Goal: Information Seeking & Learning: Find specific fact

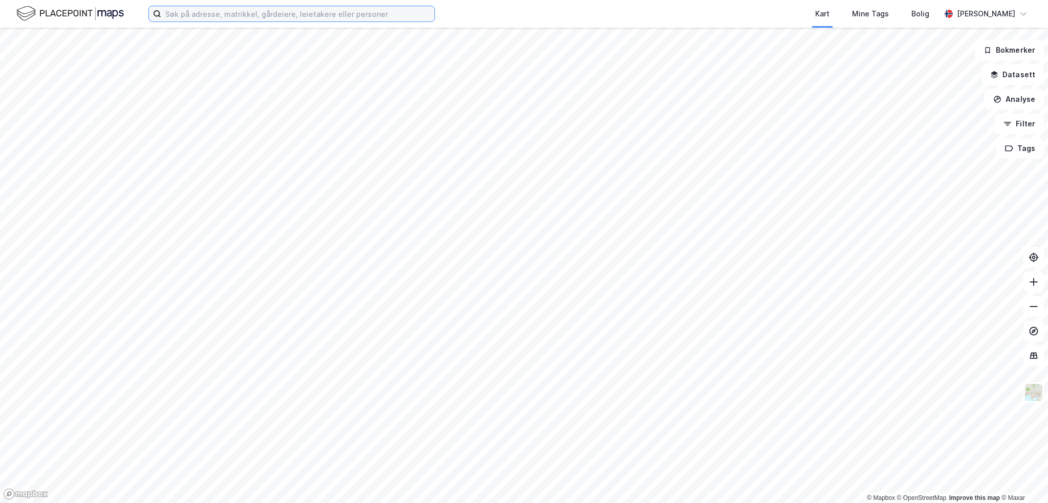
click at [223, 12] on input at bounding box center [297, 13] width 273 height 15
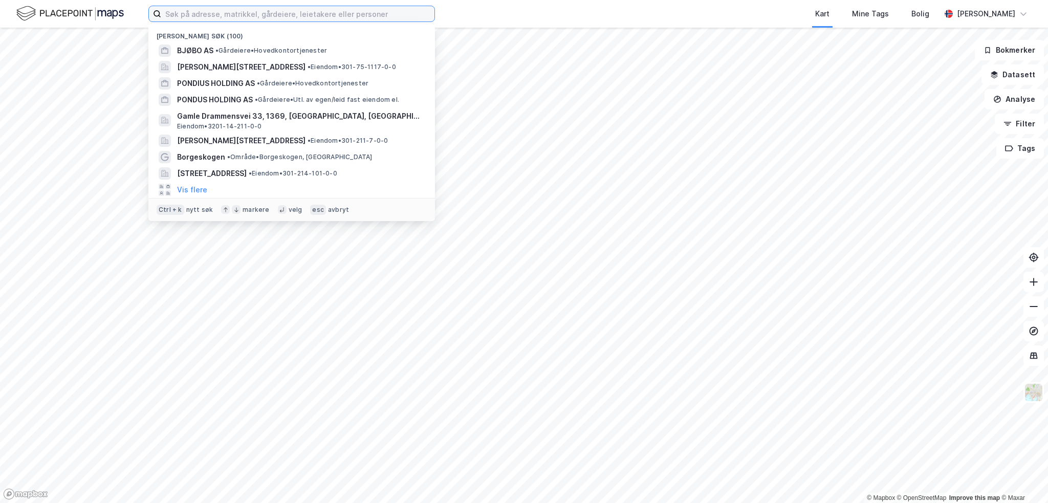
paste input "Marian AS"
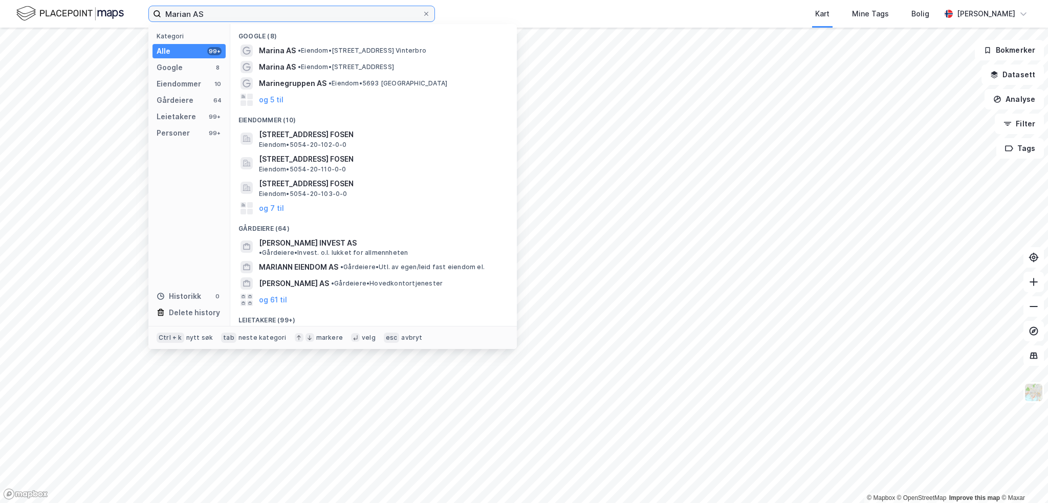
type input "Marian AS"
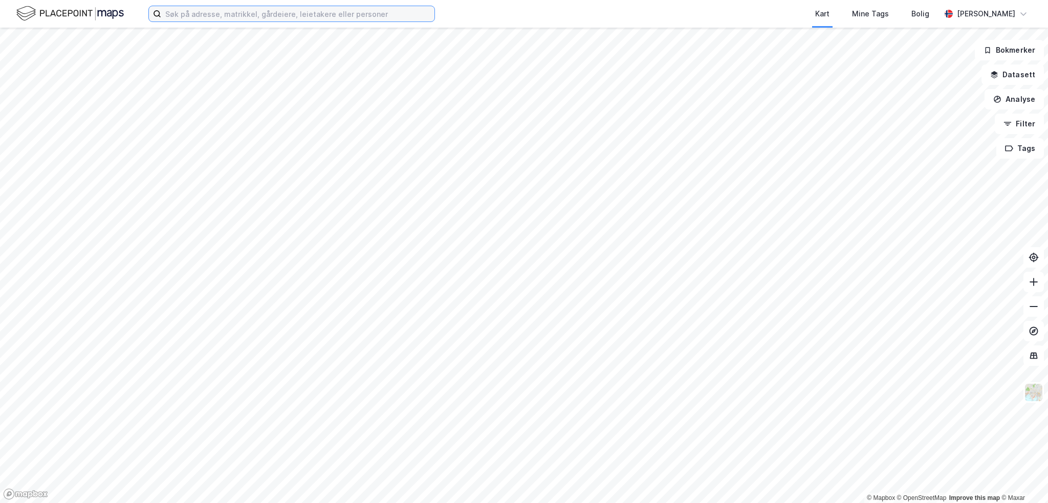
click at [312, 14] on input at bounding box center [297, 13] width 273 height 15
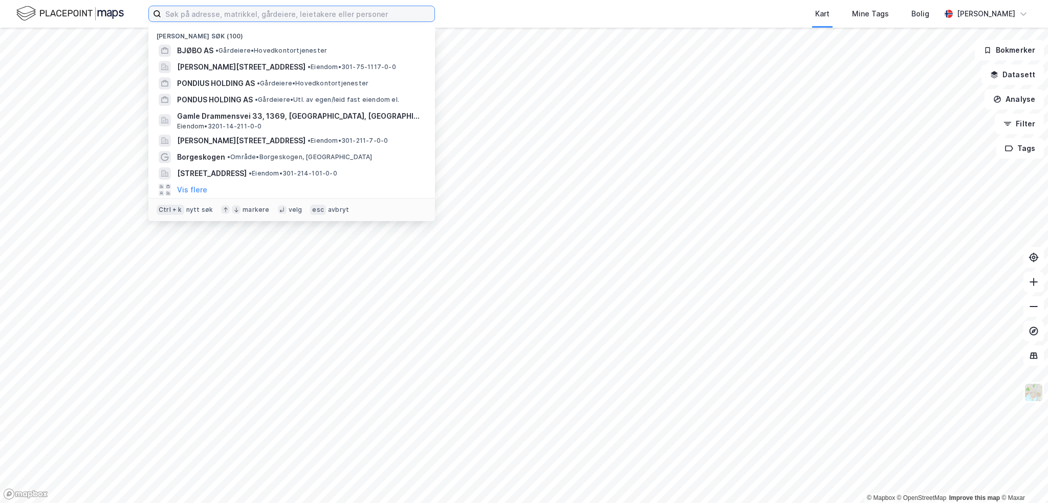
paste input "Pharmore AS"
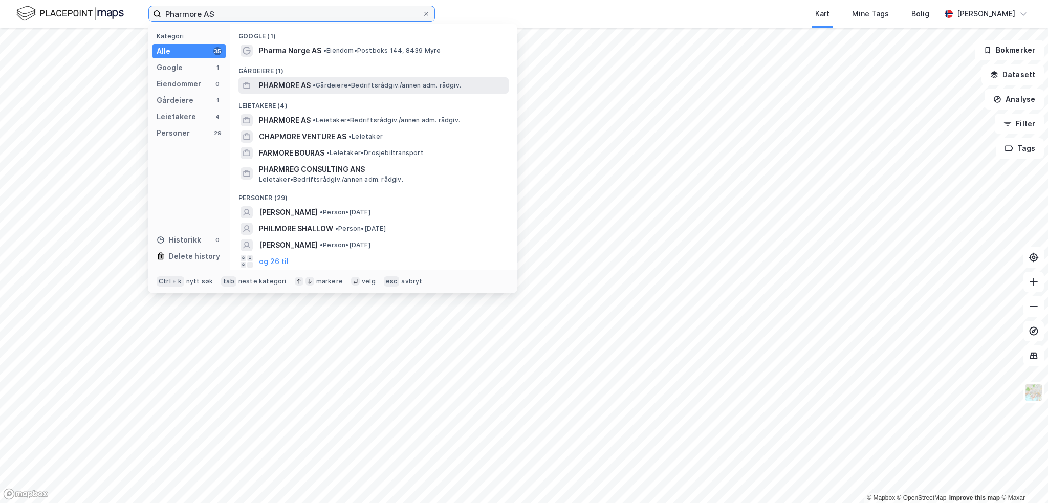
type input "Pharmore AS"
click at [323, 87] on span "• Gårdeiere • Bedriftsrådgiv./annen adm. rådgiv." at bounding box center [387, 85] width 148 height 8
